Goal: Download file/media

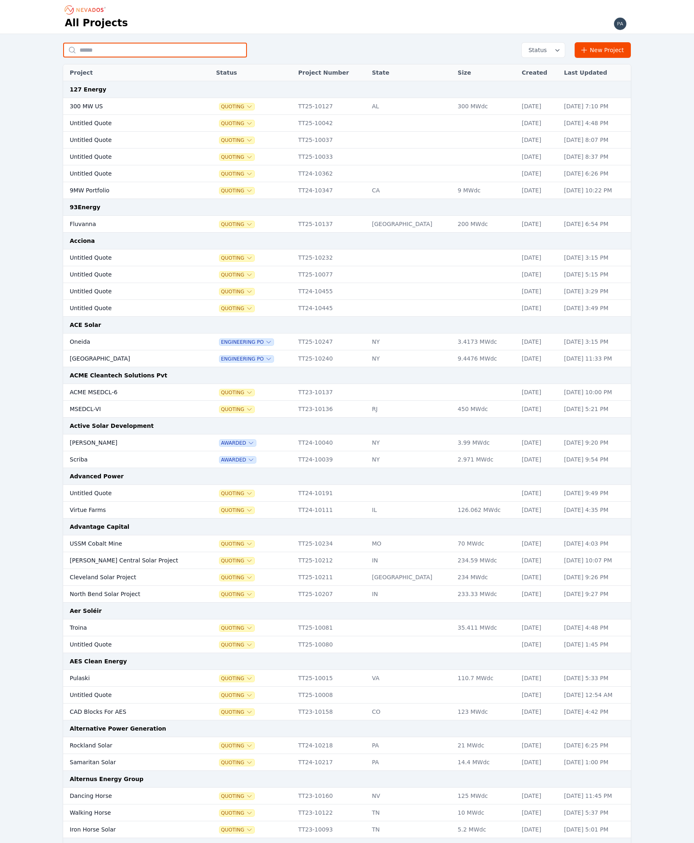
click at [173, 53] on input "text" at bounding box center [155, 50] width 184 height 15
click at [204, 52] on input "text" at bounding box center [155, 50] width 184 height 15
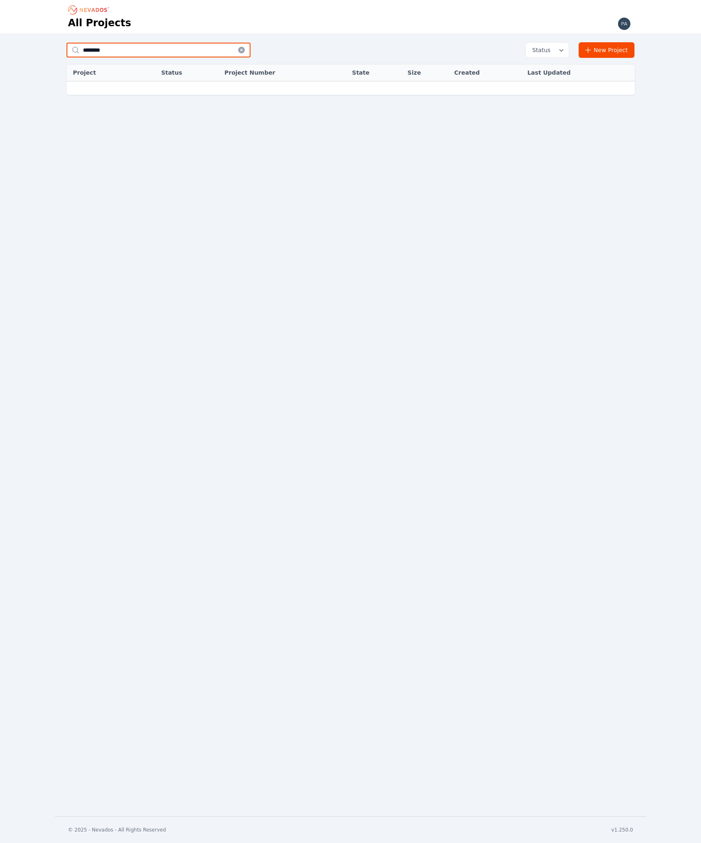
type input "********"
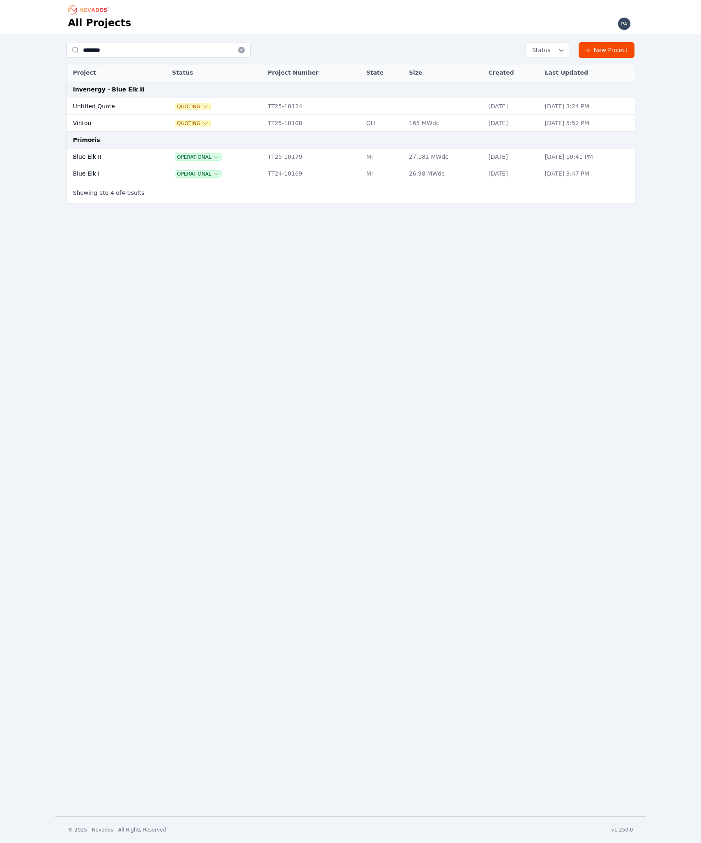
click at [120, 160] on td "Blue Elk II" at bounding box center [110, 157] width 88 height 17
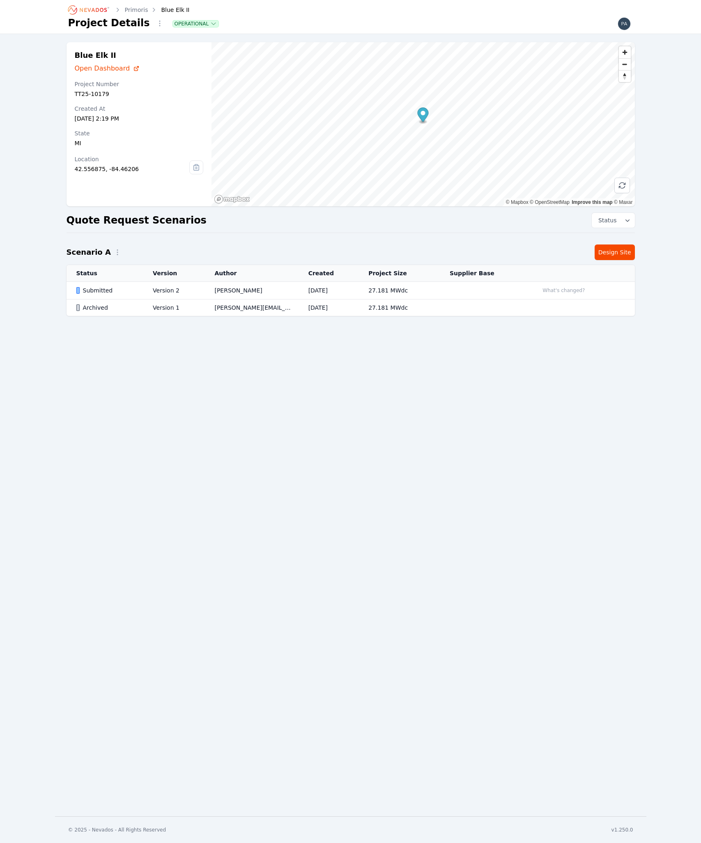
click at [614, 253] on link "Design Site" at bounding box center [614, 253] width 40 height 16
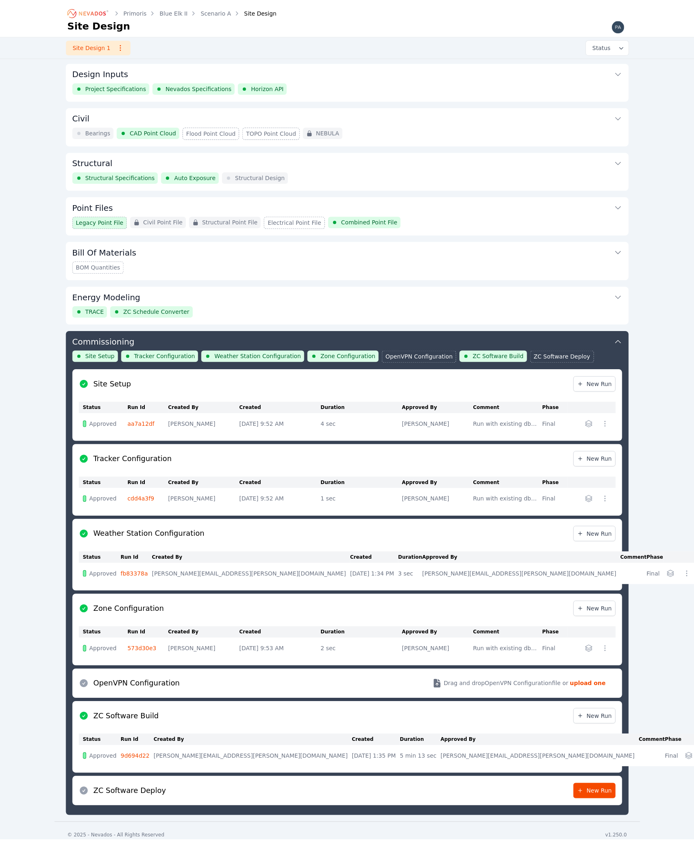
scroll to position [7, 0]
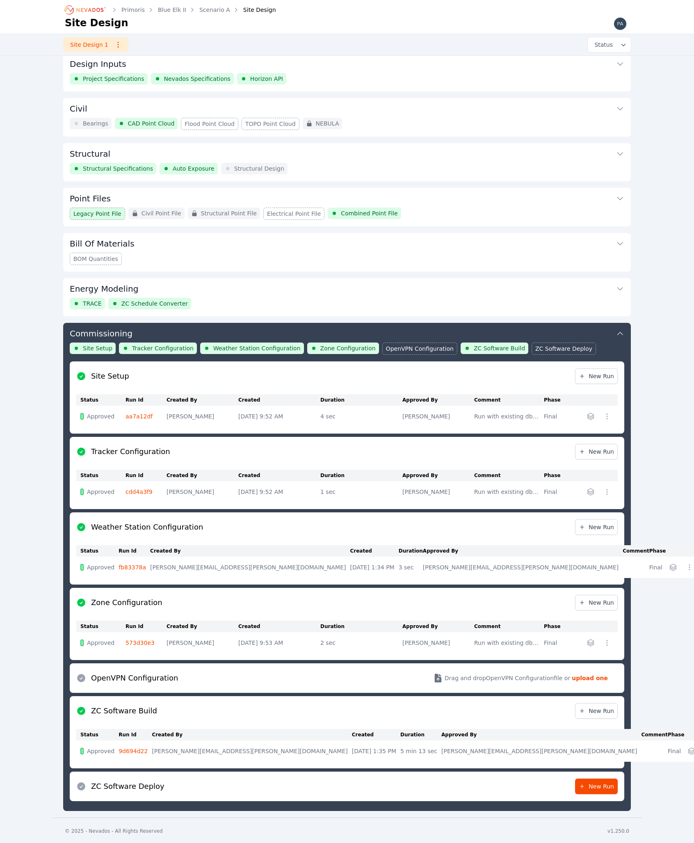
click at [601, 707] on span "New Run" at bounding box center [596, 711] width 35 height 8
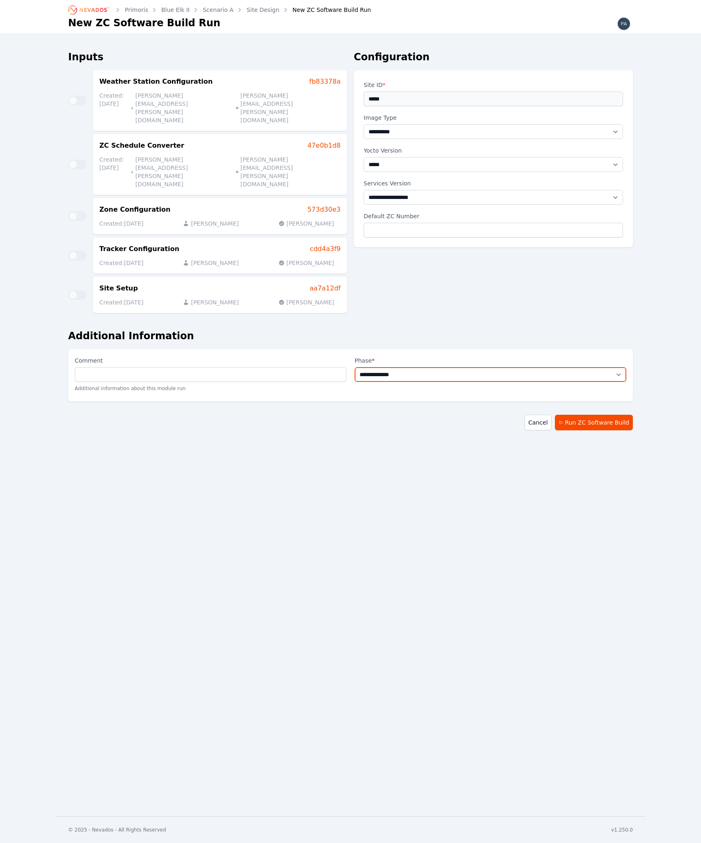
select select "*****"
click at [577, 415] on button "Run ZC Software Build" at bounding box center [594, 423] width 78 height 16
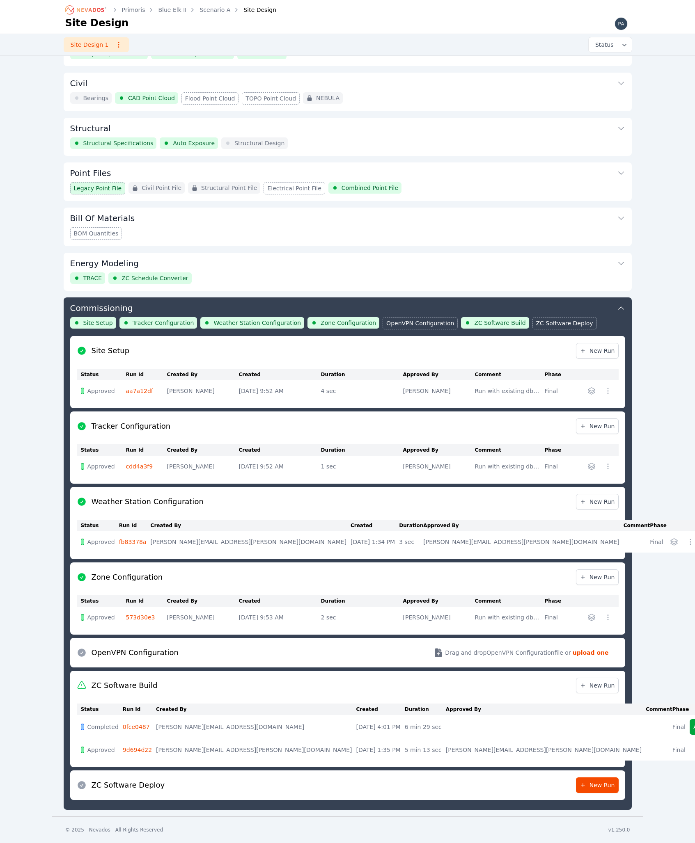
scroll to position [32, 0]
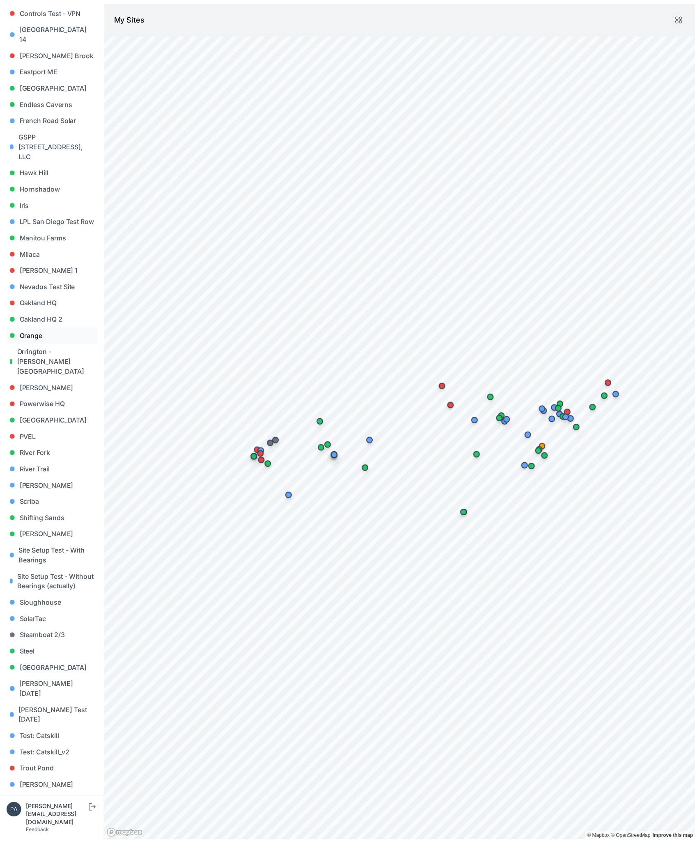
scroll to position [291, 0]
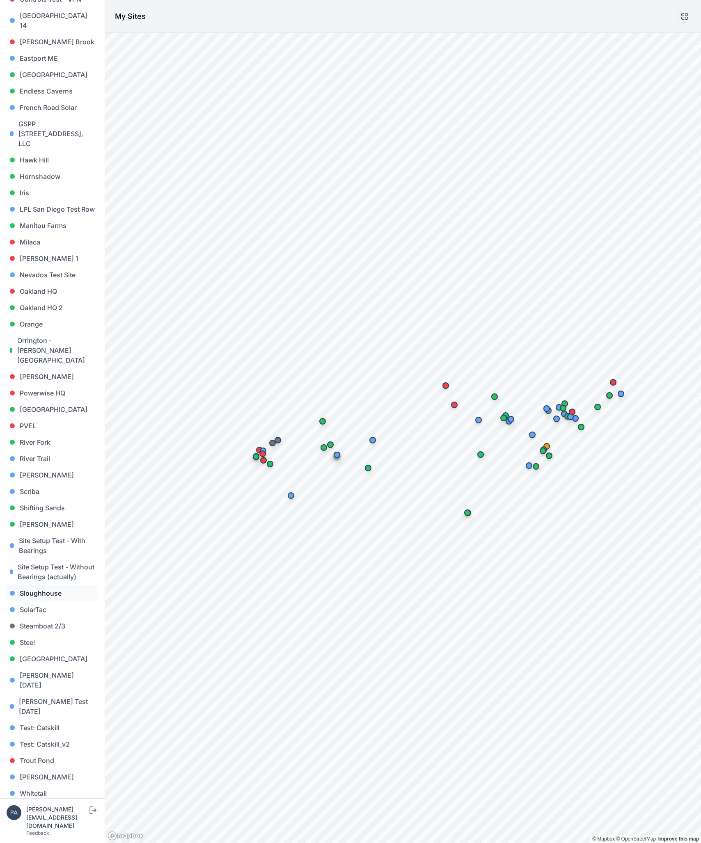
click at [48, 590] on link "Sloughhouse" at bounding box center [53, 593] width 92 height 16
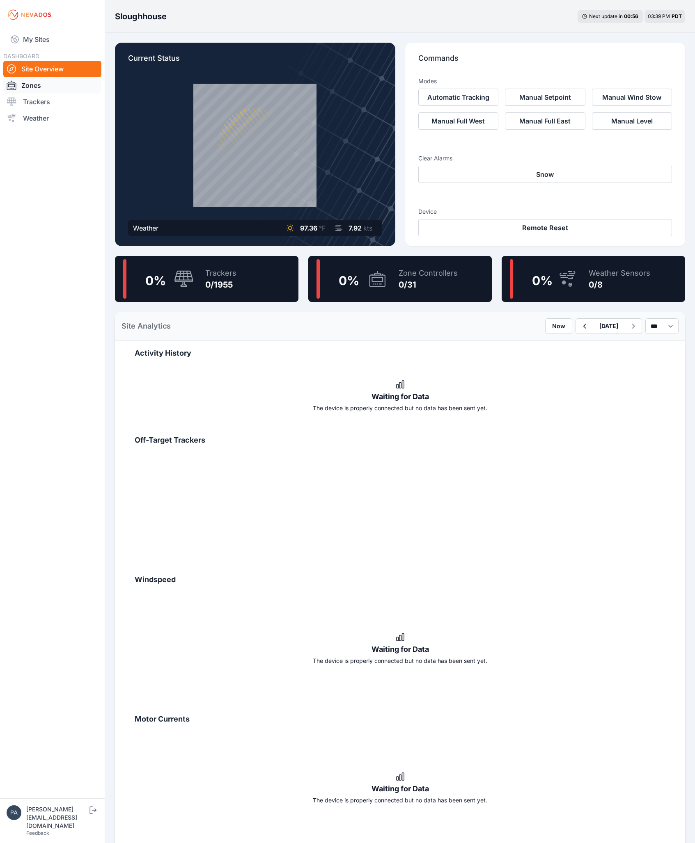
click at [70, 87] on link "Zones" at bounding box center [52, 85] width 98 height 16
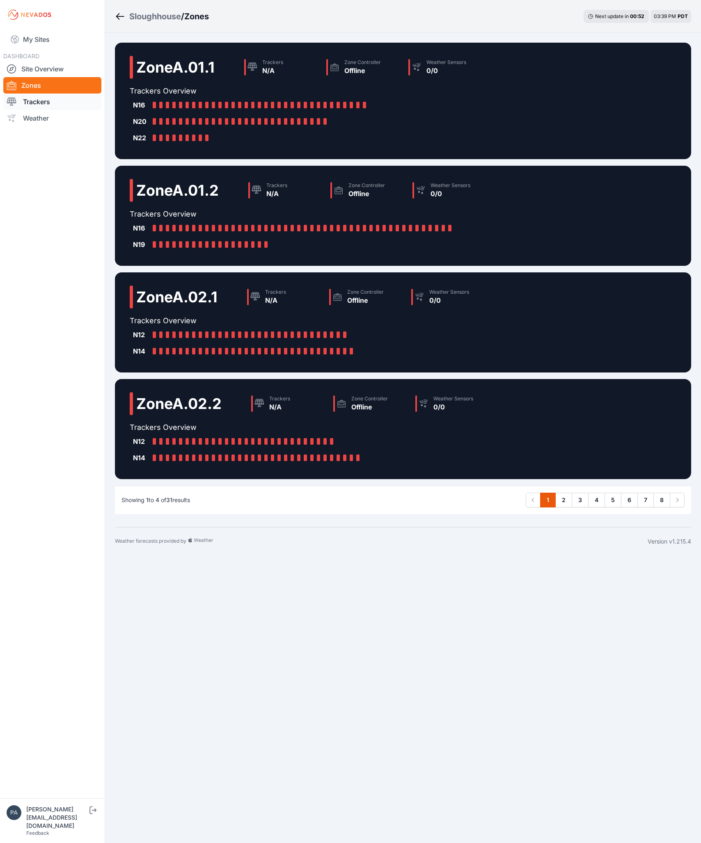
click at [47, 103] on link "Trackers" at bounding box center [52, 102] width 98 height 16
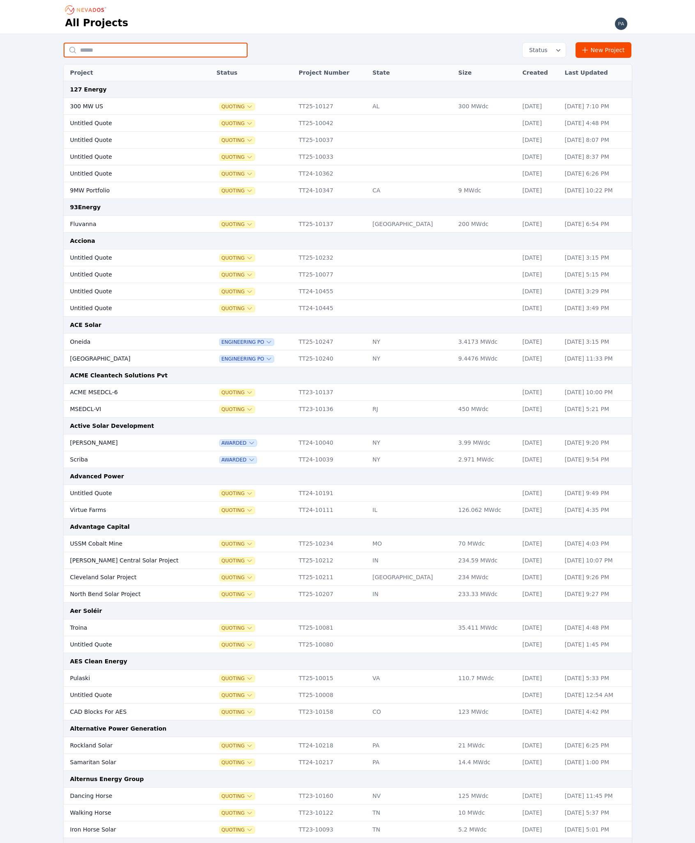
click at [144, 50] on input "text" at bounding box center [156, 50] width 184 height 15
type input "******"
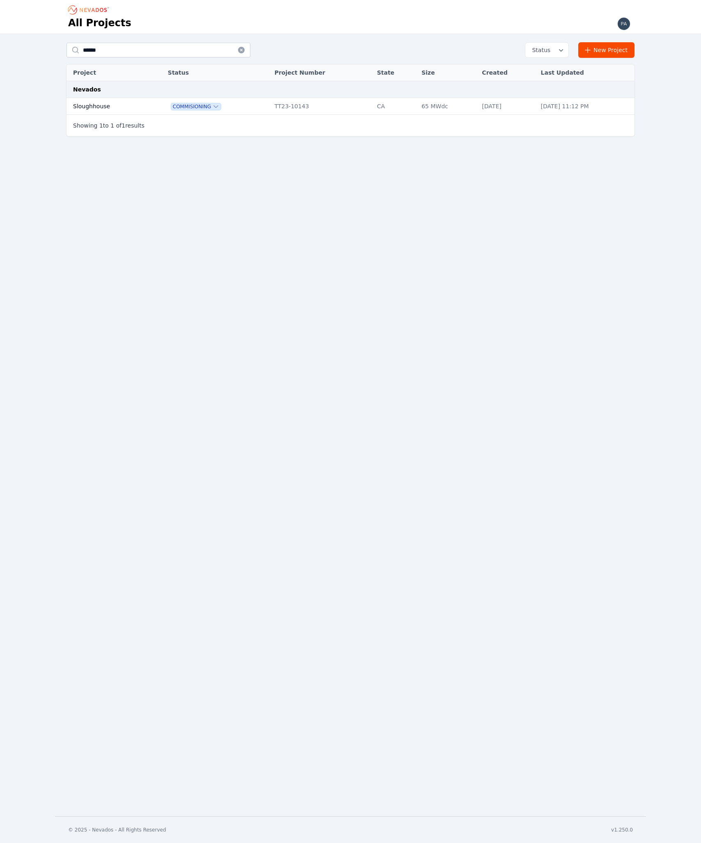
click at [103, 104] on td "Sloughhouse" at bounding box center [107, 106] width 83 height 17
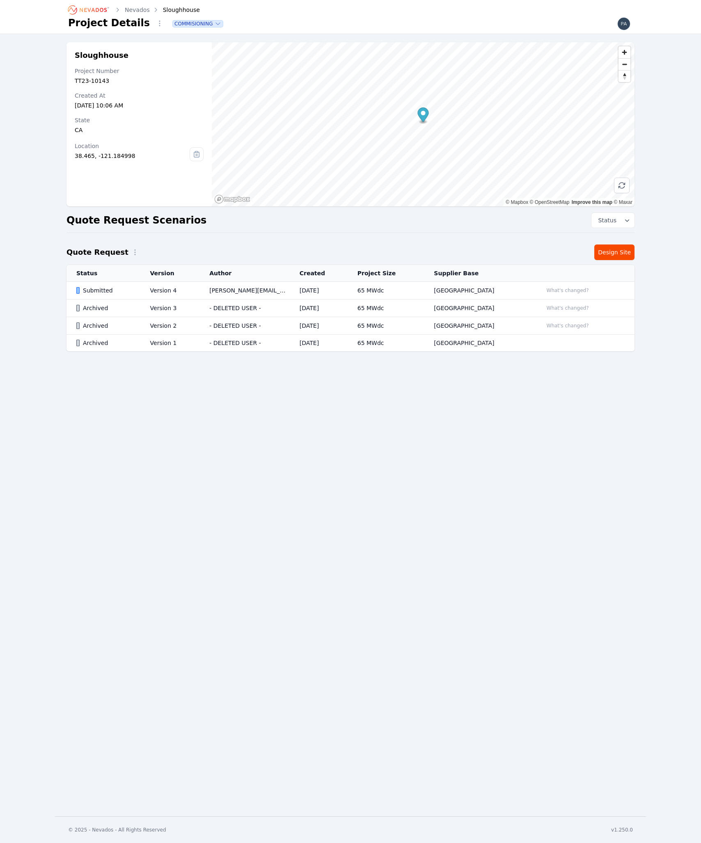
click at [608, 253] on link "Design Site" at bounding box center [614, 253] width 40 height 16
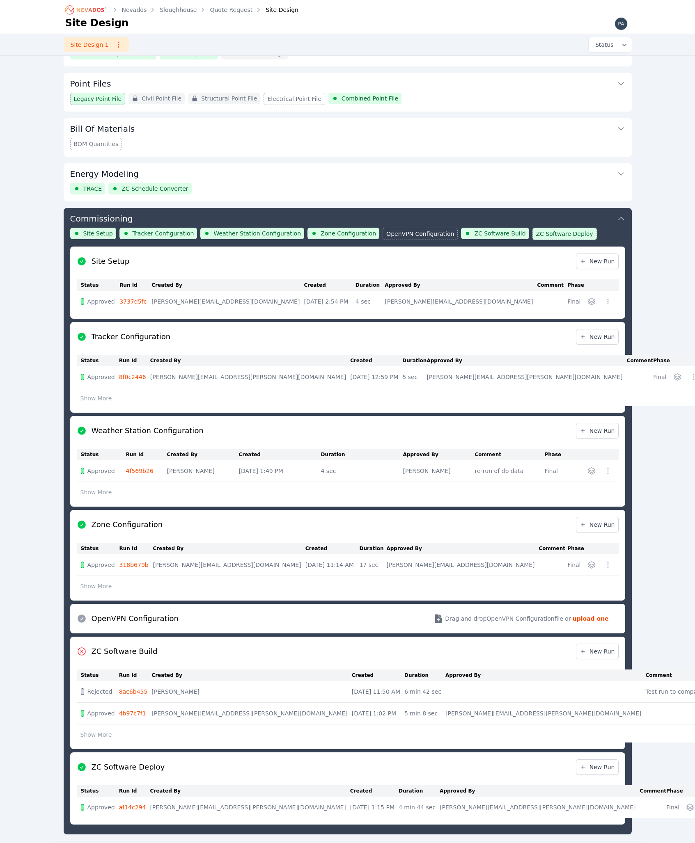
scroll to position [146, 0]
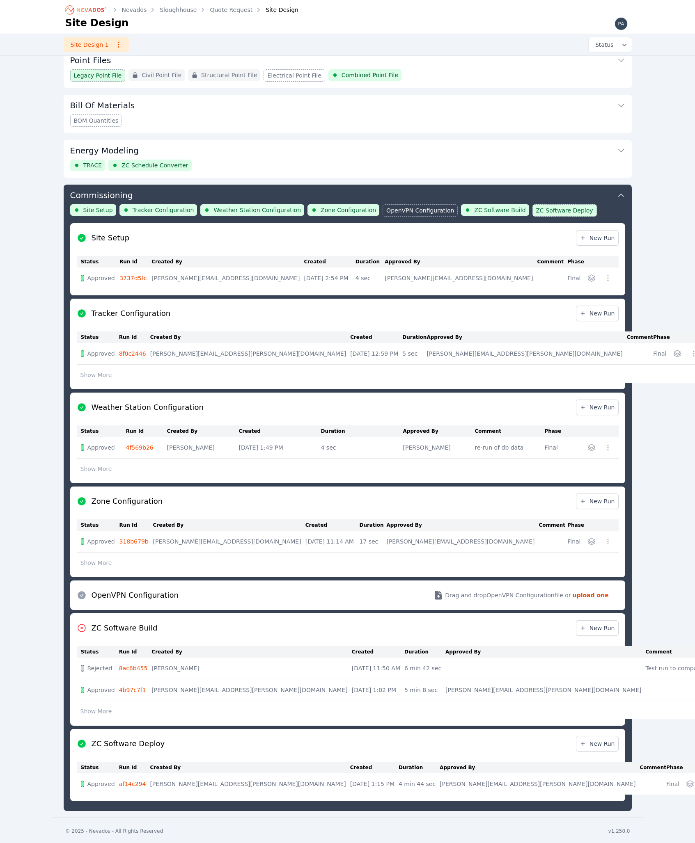
click at [145, 688] on link "4b97c7f1" at bounding box center [132, 690] width 27 height 7
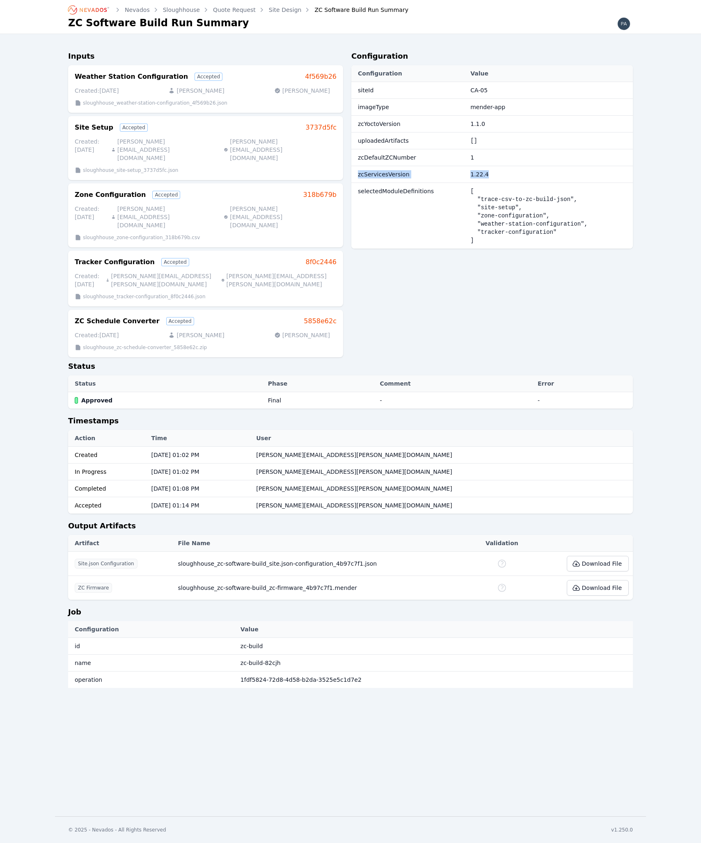
drag, startPoint x: 356, startPoint y: 175, endPoint x: 488, endPoint y: 170, distance: 131.8
click at [488, 170] on tr "zcServicesVersion 1.22.4" at bounding box center [492, 174] width 282 height 17
copy tr "zcServicesVersion 1.22.4"
click at [7, 524] on div "Nevados Sloughhouse Quote Request Site Design ZC Software Build Run Summary ZC …" at bounding box center [350, 408] width 701 height 817
click at [622, 556] on button "Download File" at bounding box center [598, 564] width 62 height 16
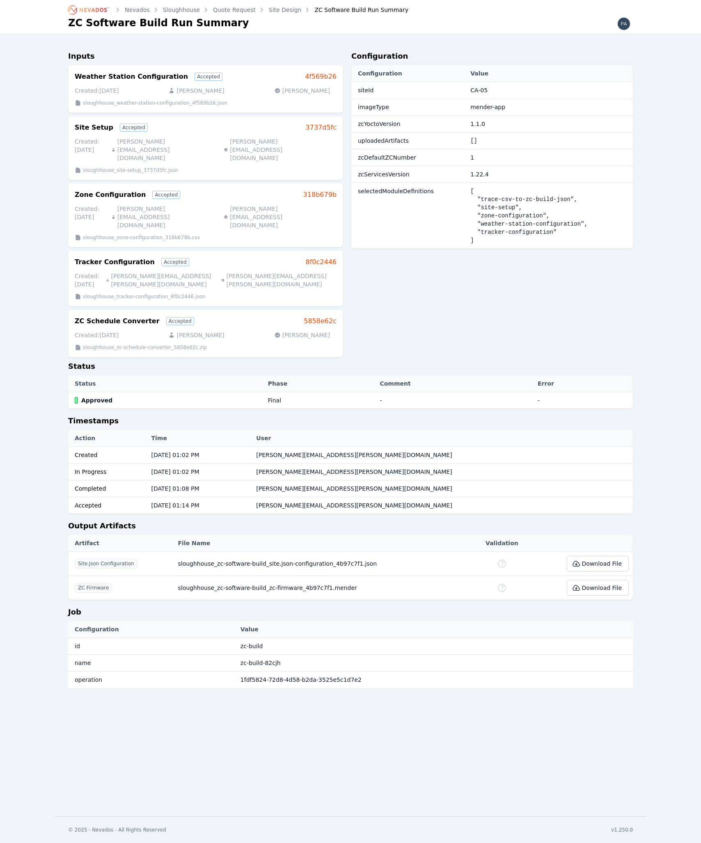
click at [30, 547] on div "Nevados Sloughhouse Quote Request Site Design ZC Software Build Run Summary ZC …" at bounding box center [350, 408] width 701 height 817
